Goal: Check status: Check status

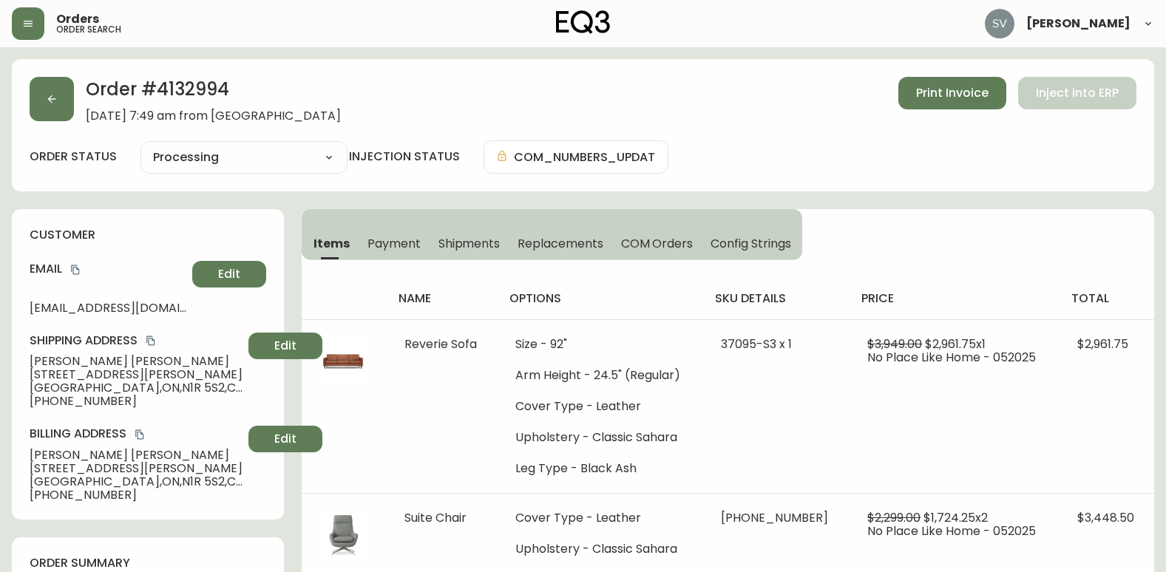
select select "PROCESSING"
click at [36, 23] on button "button" at bounding box center [28, 23] width 33 height 33
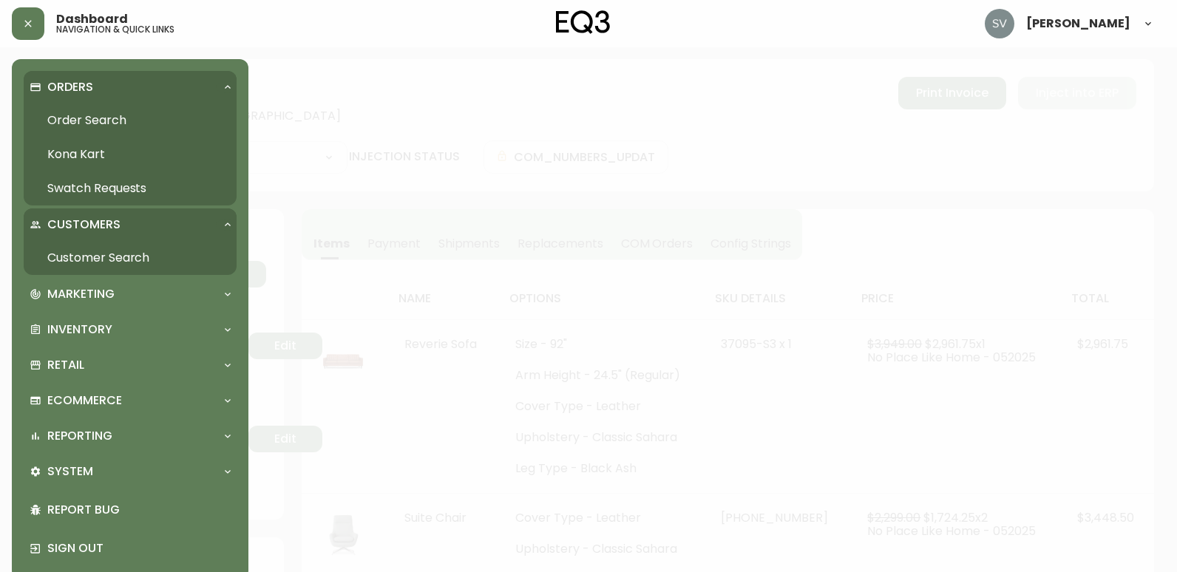
click at [89, 114] on link "Order Search" at bounding box center [130, 121] width 213 height 34
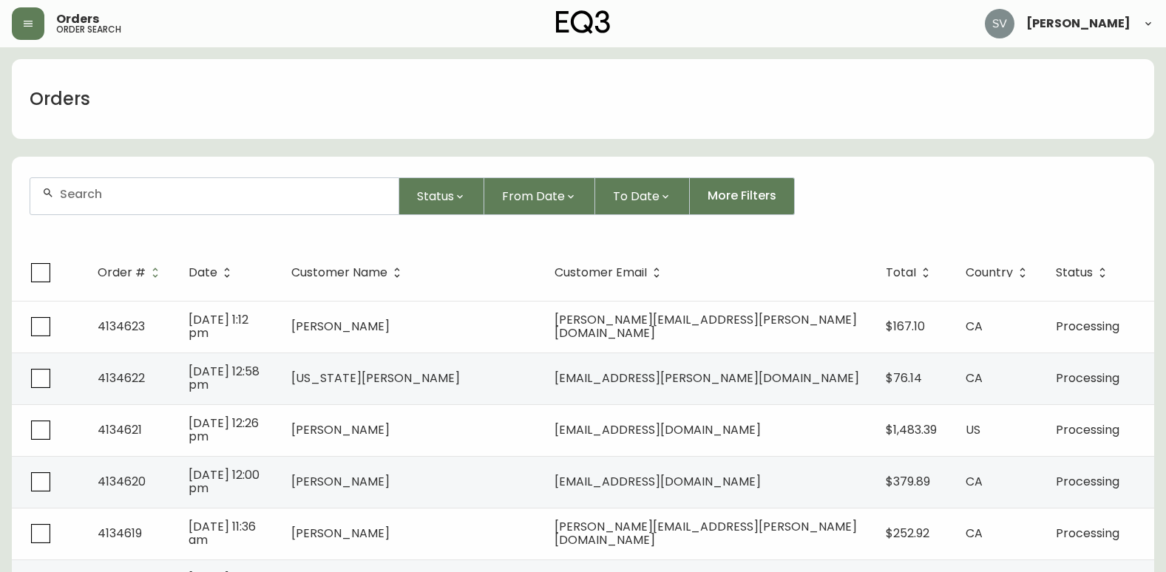
click at [210, 200] on input "text" at bounding box center [223, 194] width 327 height 14
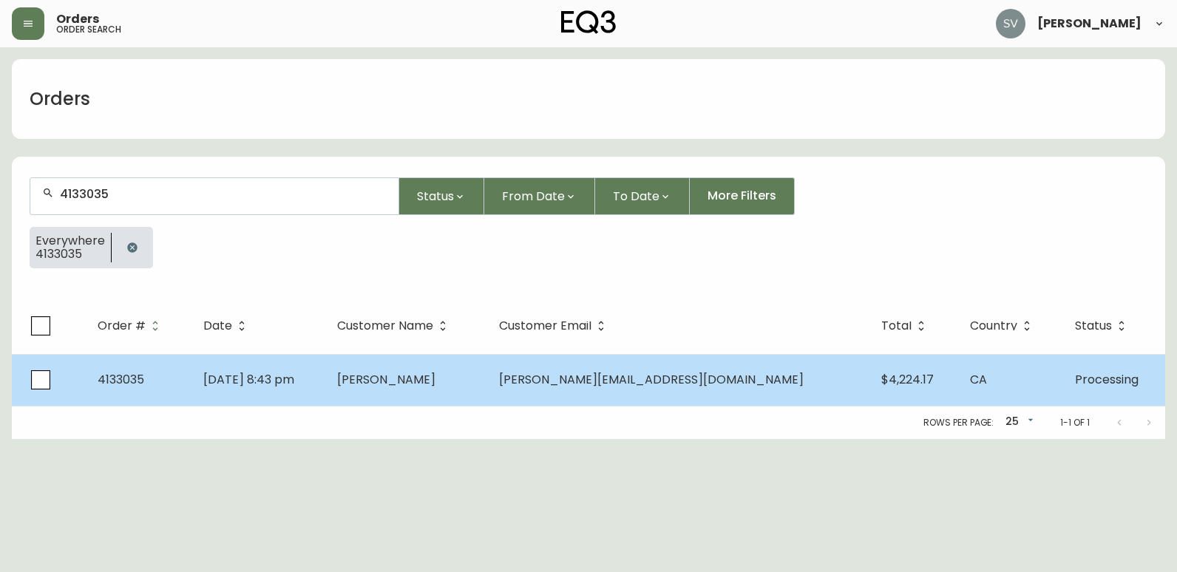
type input "4133035"
click at [436, 385] on span "[PERSON_NAME]" at bounding box center [386, 379] width 98 height 17
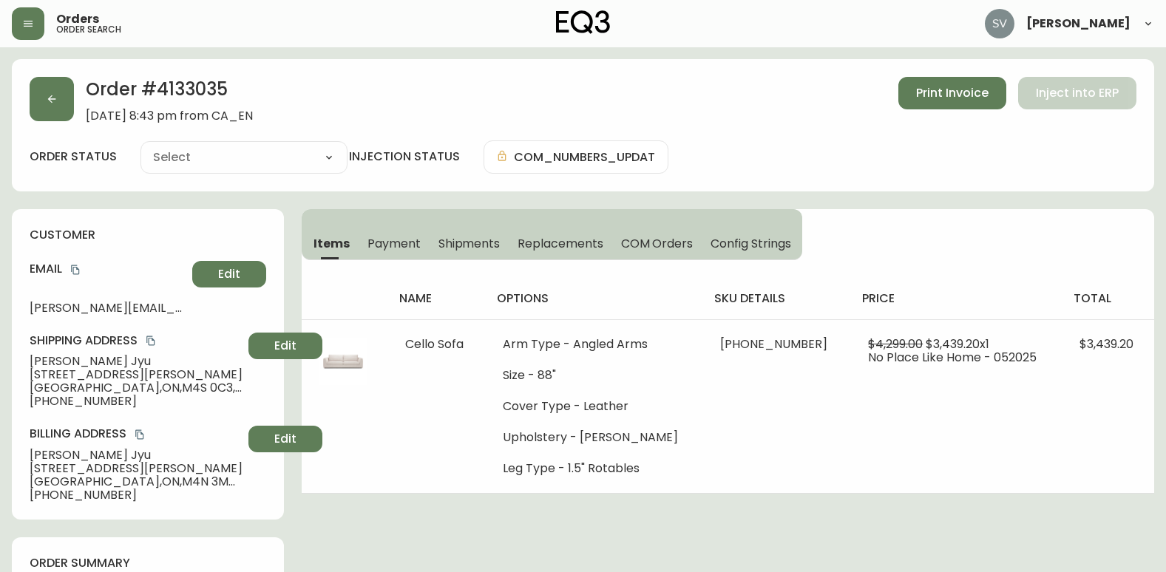
type input "Processing"
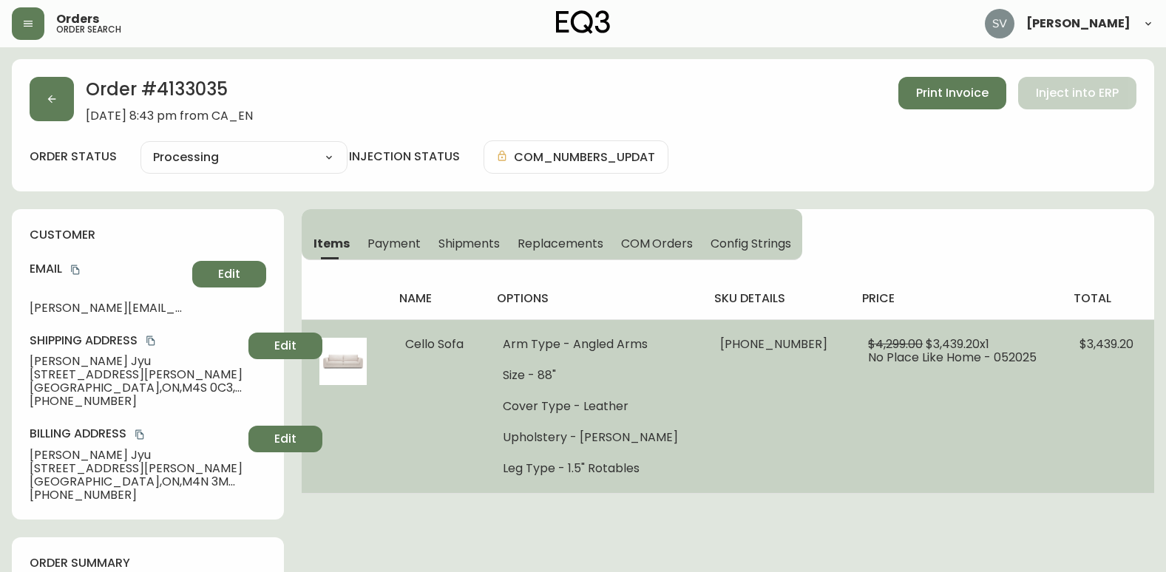
select select "PROCESSING"
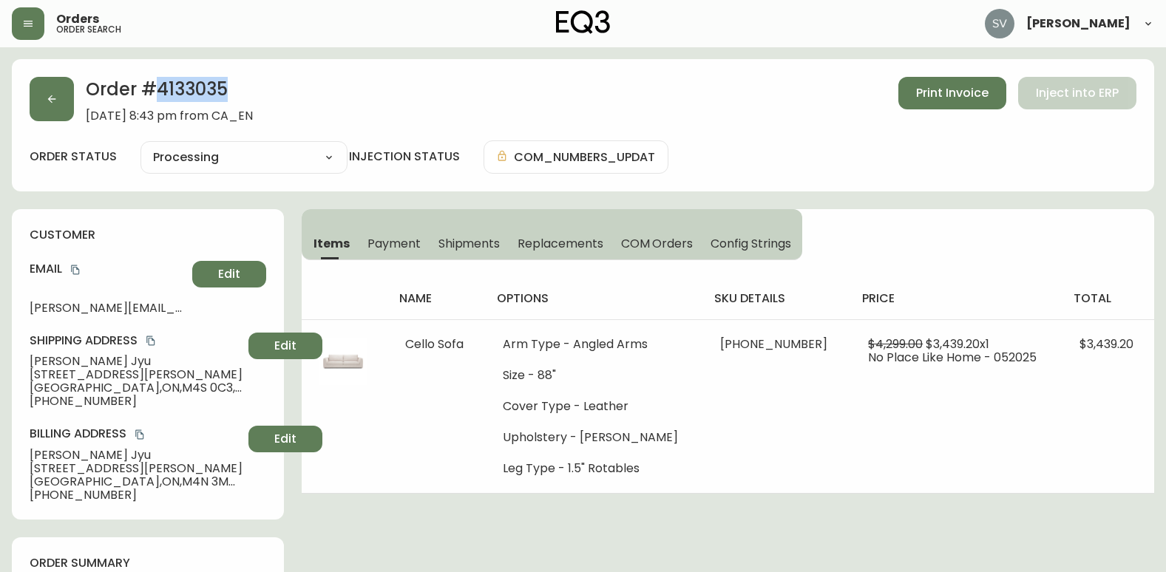
drag, startPoint x: 234, startPoint y: 89, endPoint x: 160, endPoint y: 93, distance: 74.1
click at [160, 93] on h2 "Order # 4133035" at bounding box center [169, 93] width 167 height 33
copy h2 "4133035"
